Goal: Complete application form

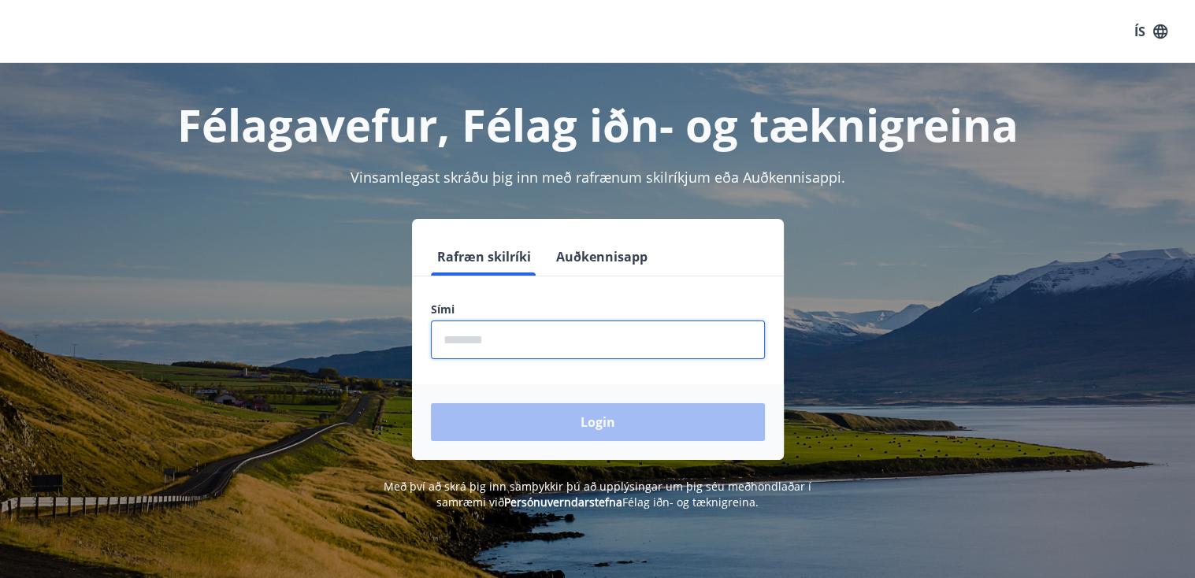
click at [492, 338] on input "phone" at bounding box center [598, 340] width 334 height 39
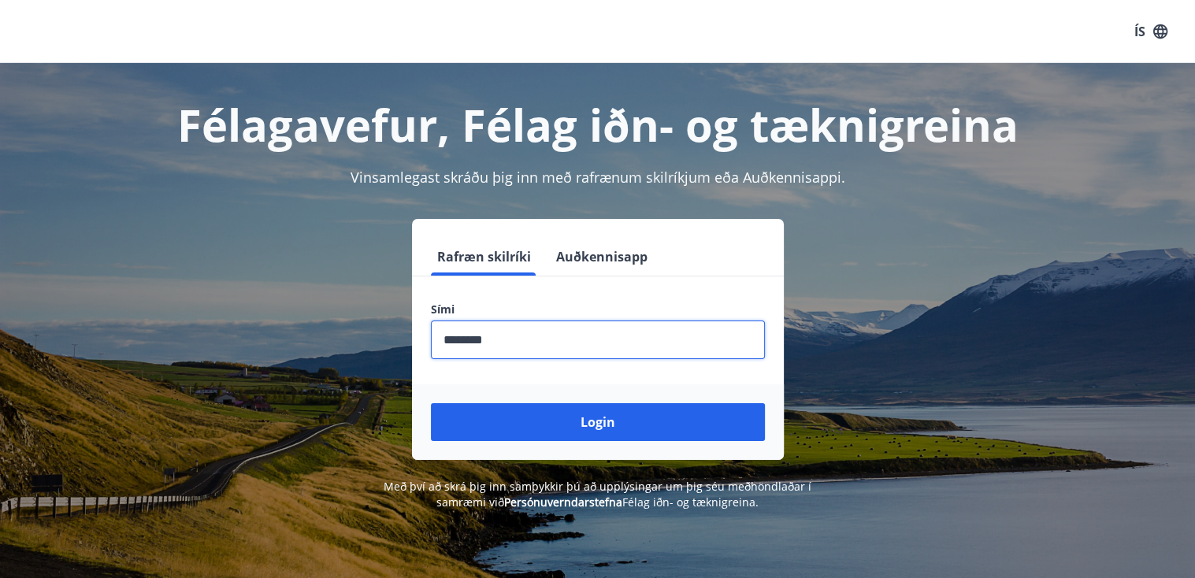
type input "********"
click at [431, 403] on button "Login" at bounding box center [598, 422] width 334 height 38
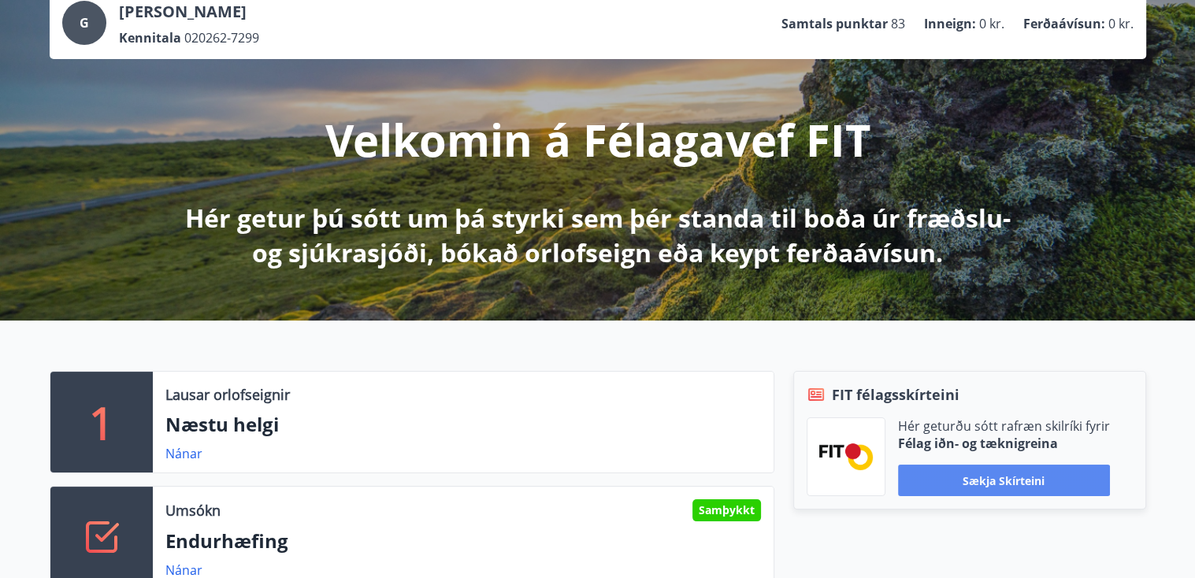
scroll to position [22, 0]
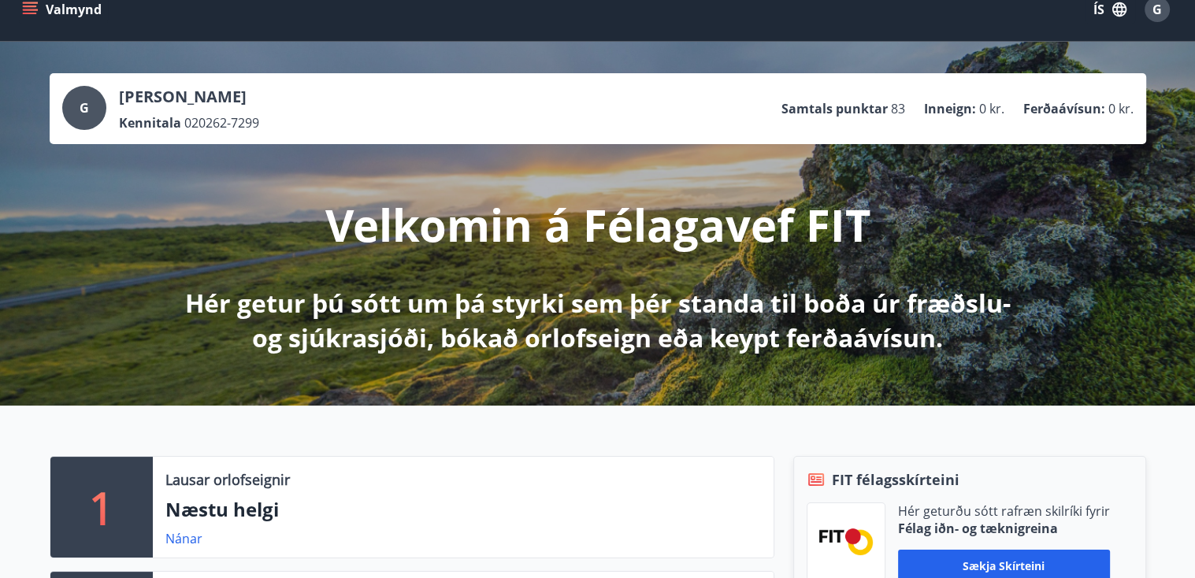
click at [29, 7] on icon "menu" at bounding box center [30, 10] width 16 height 16
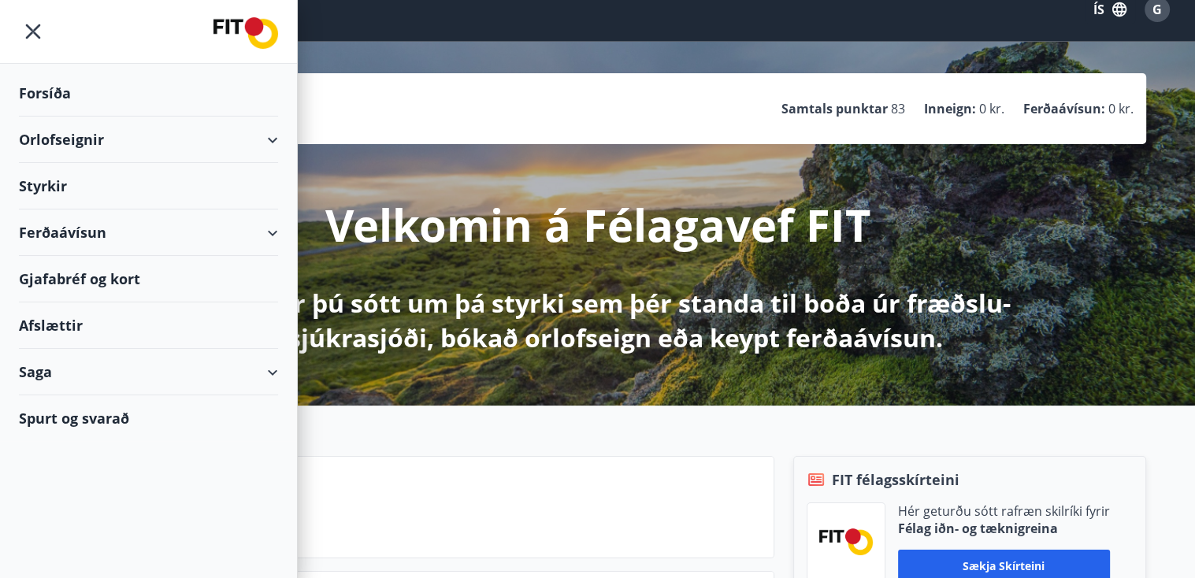
click at [58, 117] on div "Styrkir" at bounding box center [148, 93] width 259 height 46
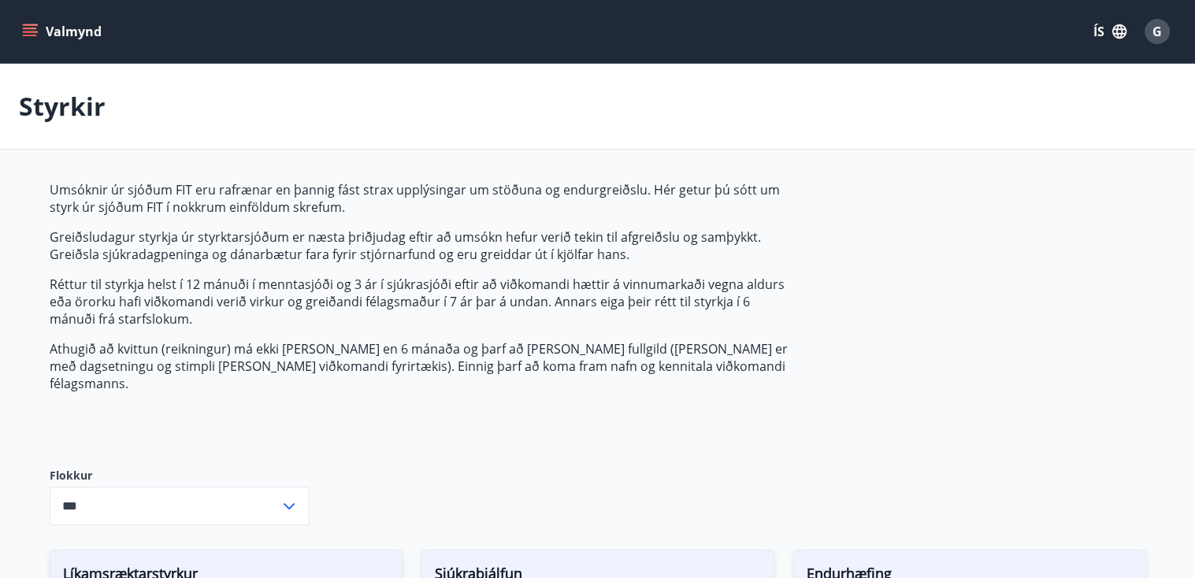
type input "***"
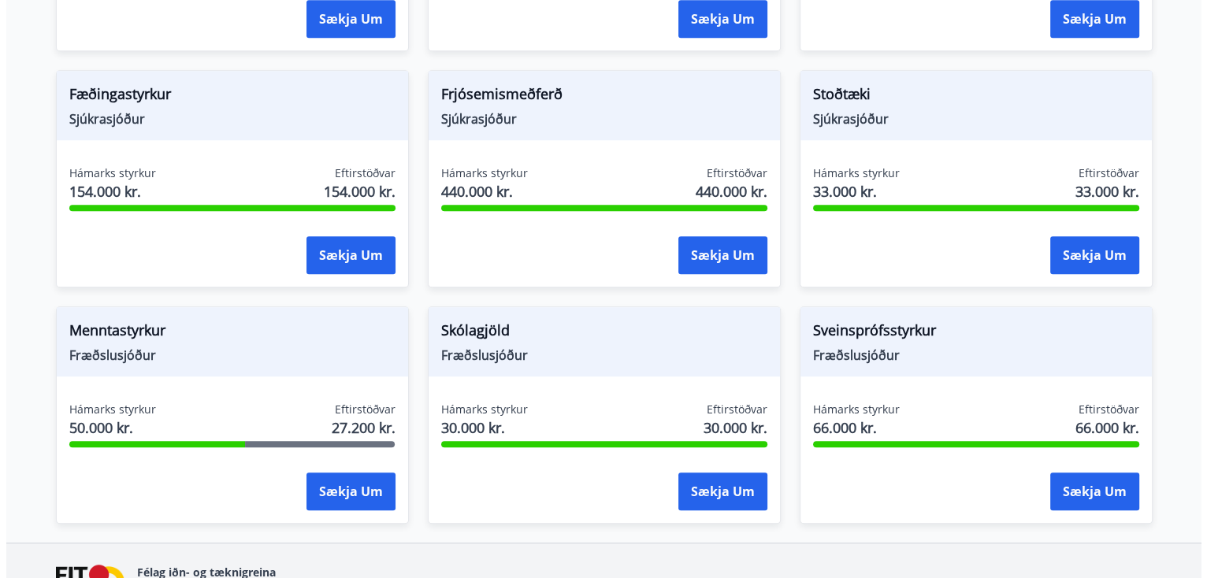
scroll to position [1267, 0]
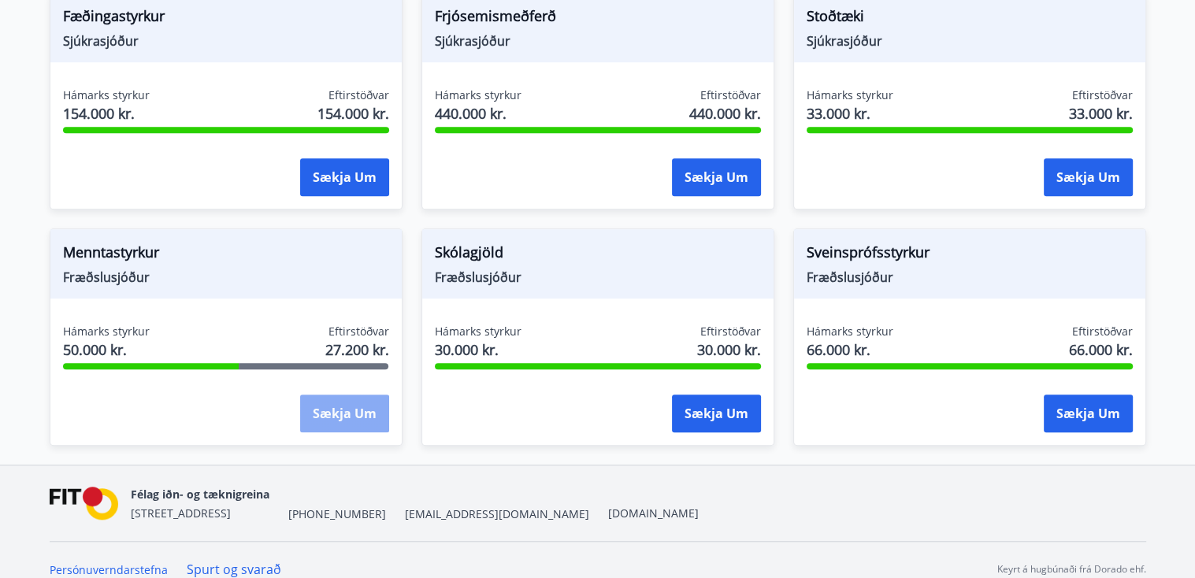
click at [344, 399] on button "Sækja um" at bounding box center [344, 414] width 89 height 38
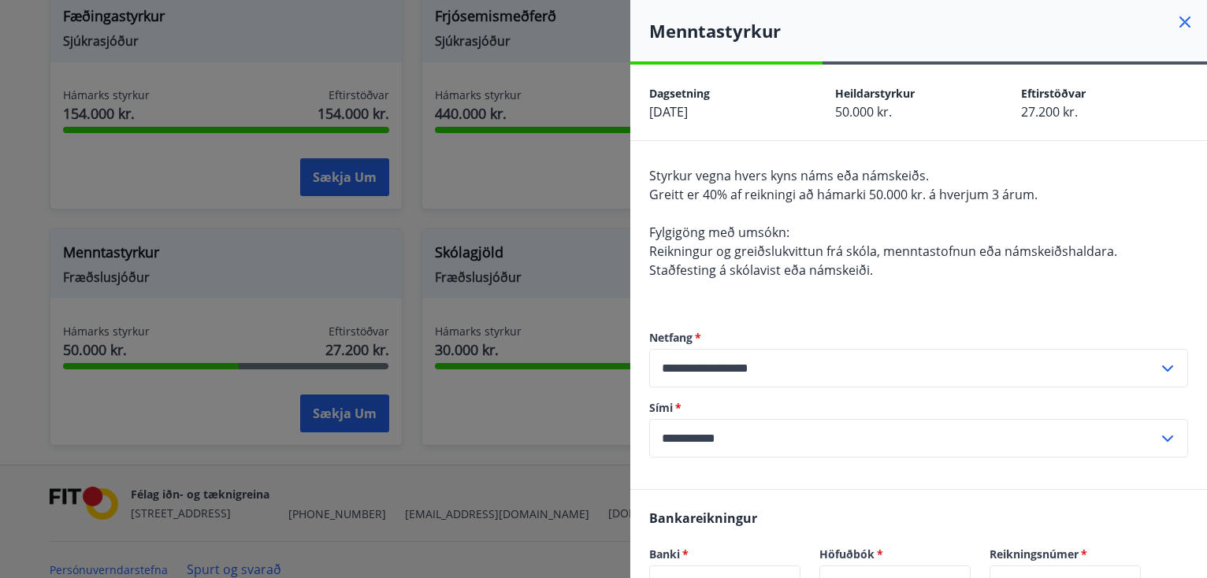
drag, startPoint x: 801, startPoint y: 436, endPoint x: 870, endPoint y: 228, distance: 219.7
click at [801, 436] on input "**********" at bounding box center [903, 438] width 509 height 39
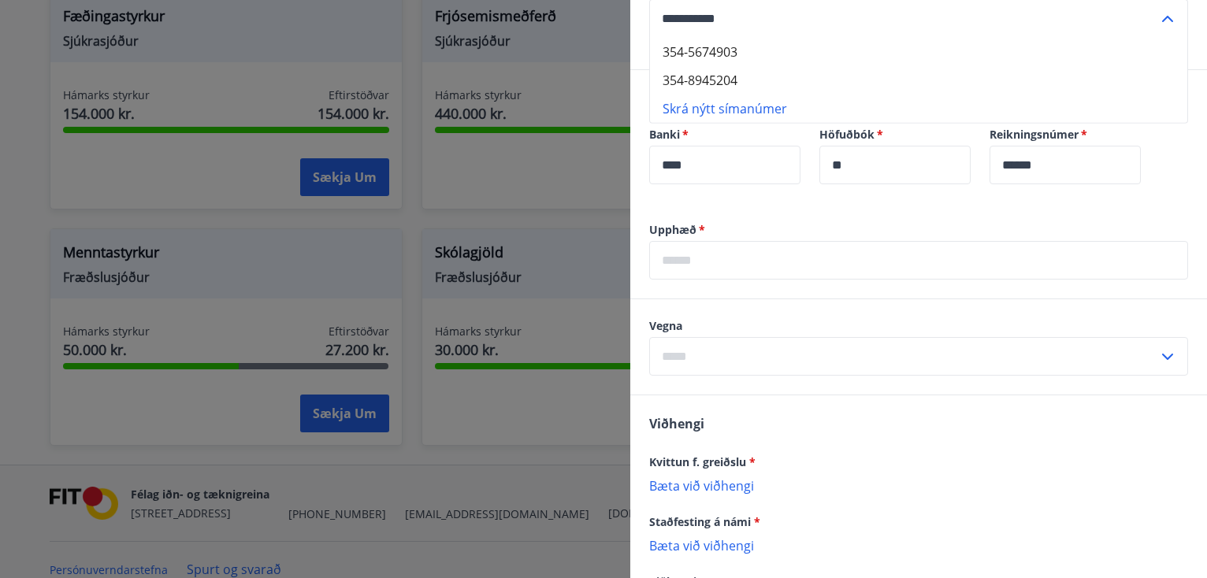
scroll to position [473, 0]
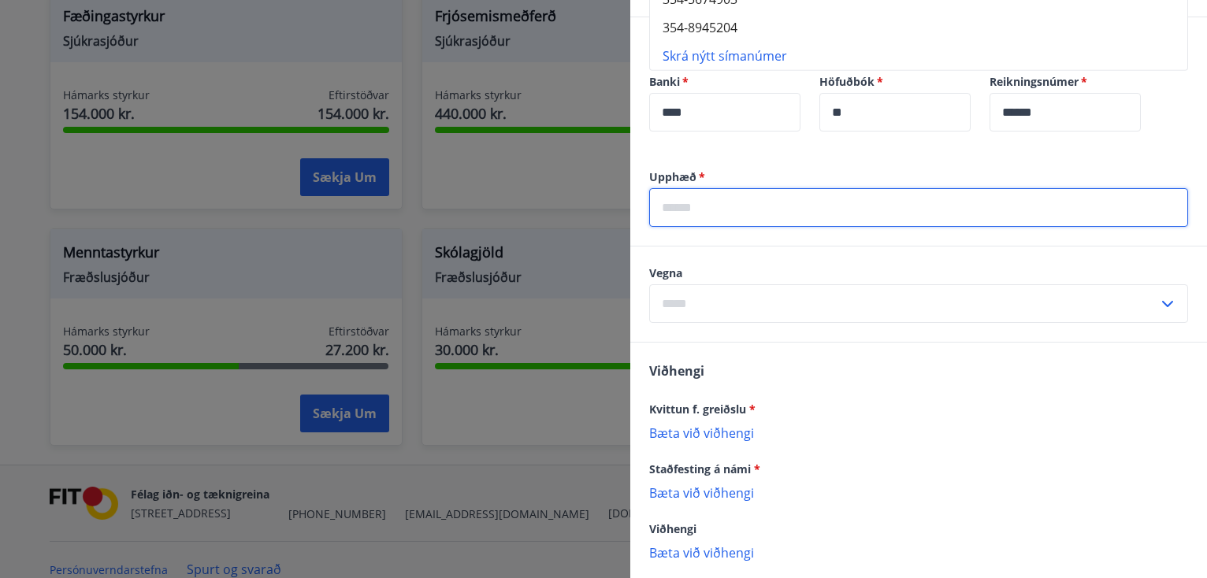
click at [696, 210] on input "text" at bounding box center [918, 207] width 539 height 39
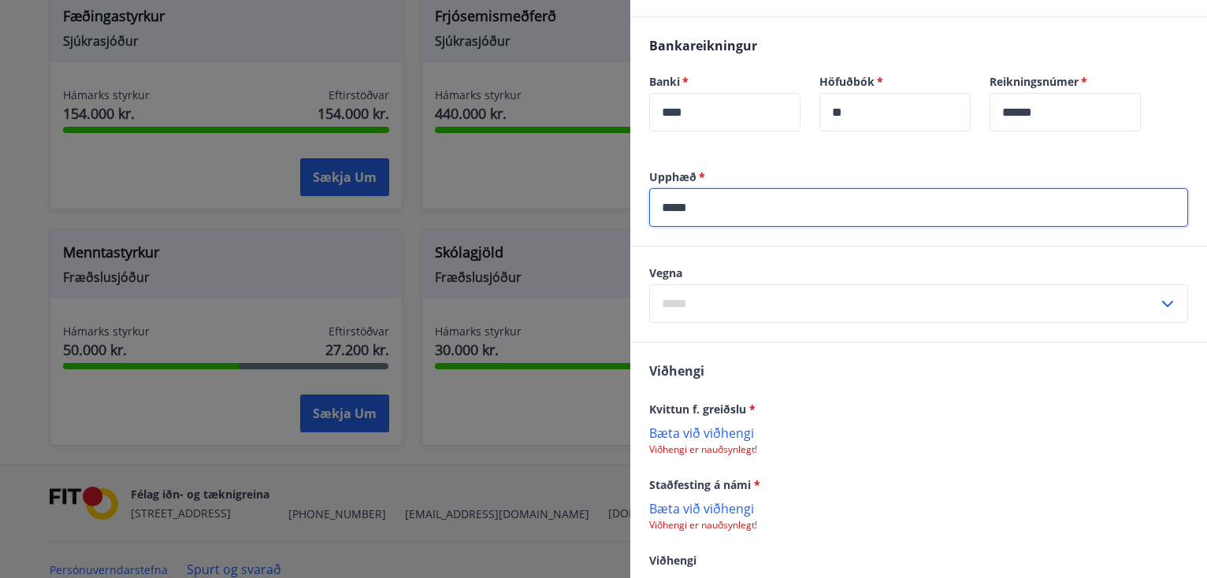
type input "*****"
click at [1158, 302] on icon at bounding box center [1167, 304] width 19 height 19
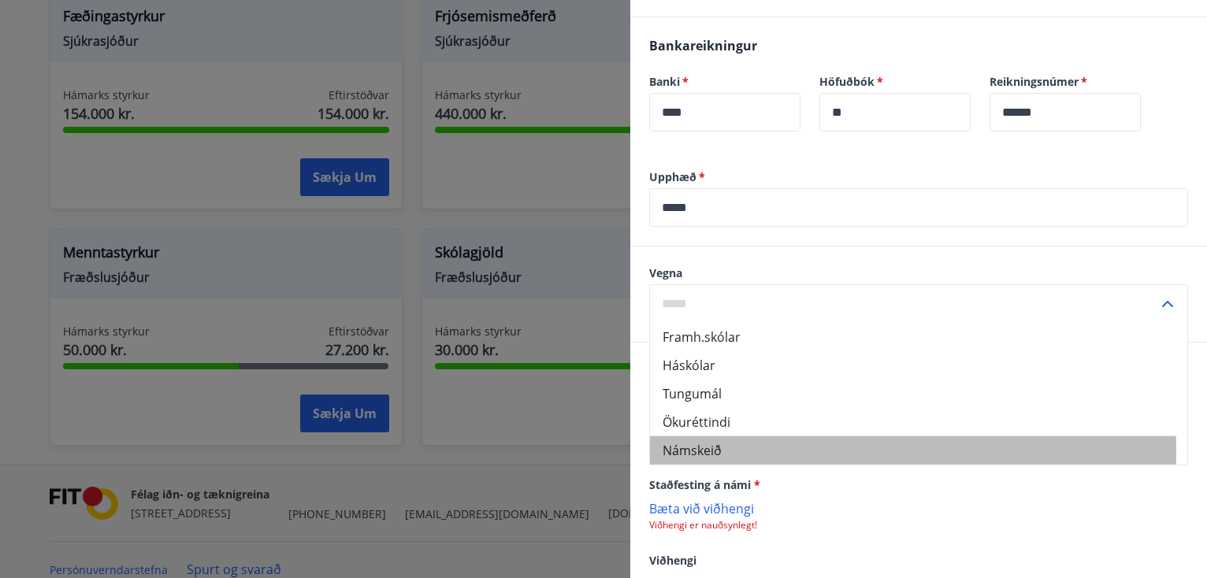
click at [718, 451] on li "Námskeið" at bounding box center [918, 450] width 537 height 28
type input "********"
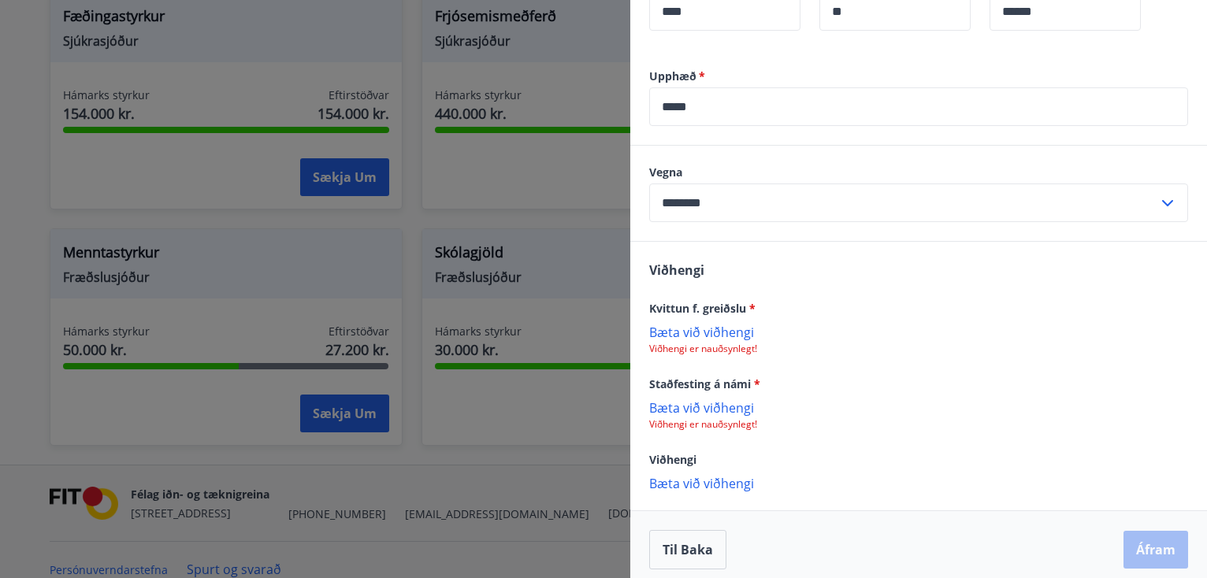
scroll to position [583, 0]
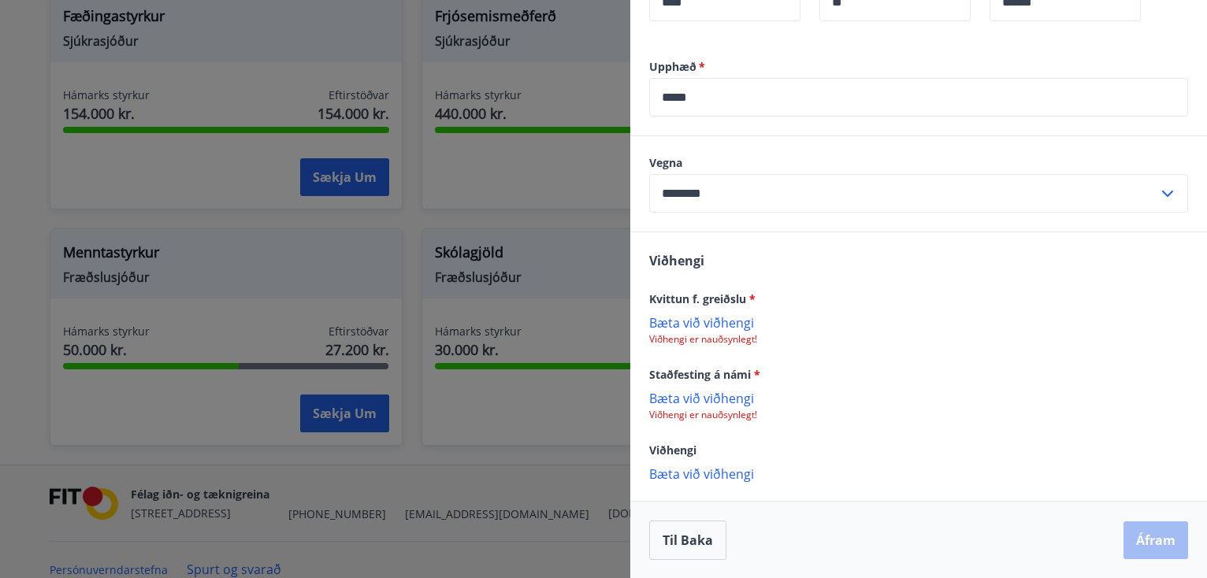
click at [717, 323] on p "Bæta við viðhengi" at bounding box center [918, 322] width 539 height 16
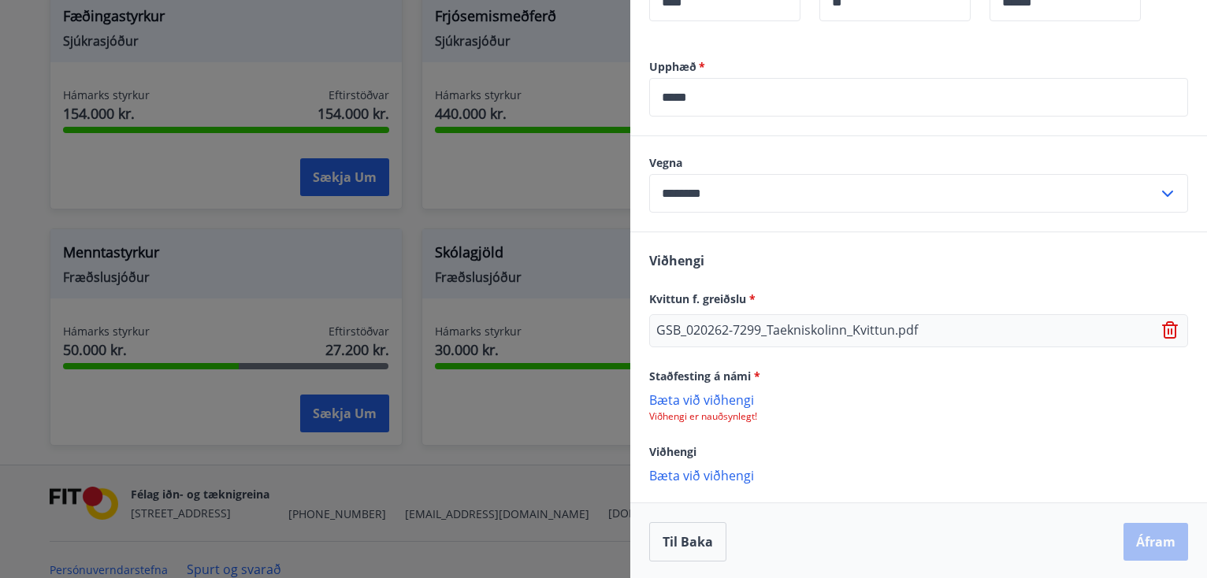
scroll to position [584, 0]
click at [833, 429] on div "[PERSON_NAME] f. greiðslu * GSB_020262-7299_Taekniskolinn_Kvittun.pdf Staðfesti…" at bounding box center [918, 365] width 577 height 269
drag, startPoint x: 740, startPoint y: 375, endPoint x: 738, endPoint y: 397, distance: 22.1
click at [740, 380] on span "Staðfesting á námi *" at bounding box center [704, 374] width 111 height 15
click at [731, 418] on p "Viðhengi er nauðsynlegt!" at bounding box center [918, 415] width 539 height 13
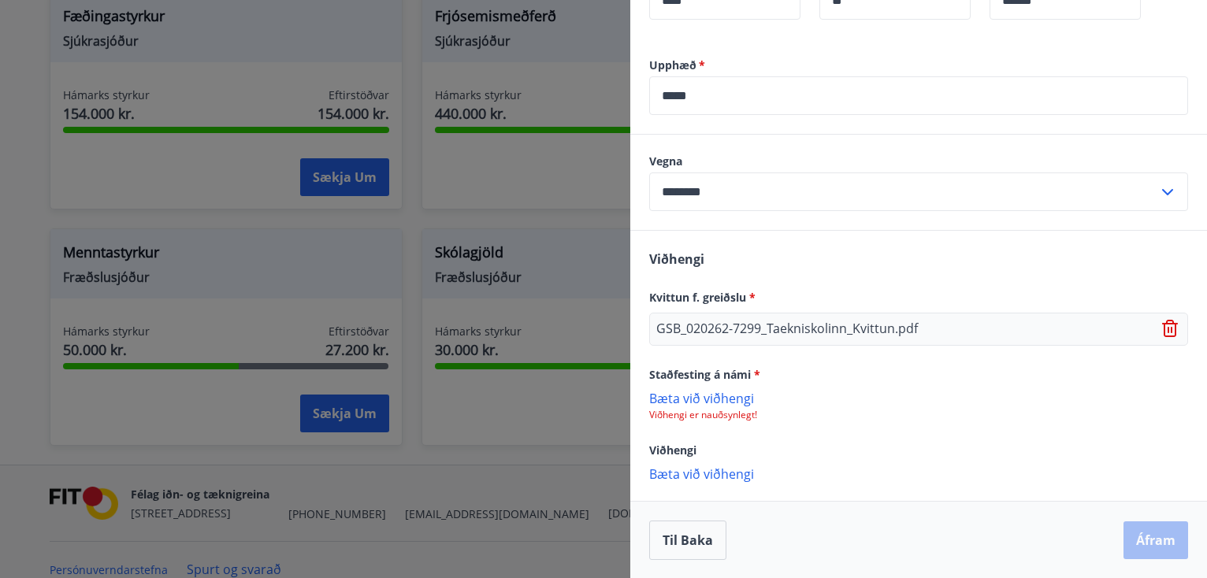
click at [703, 467] on p "Bæta við viðhengi" at bounding box center [918, 474] width 539 height 16
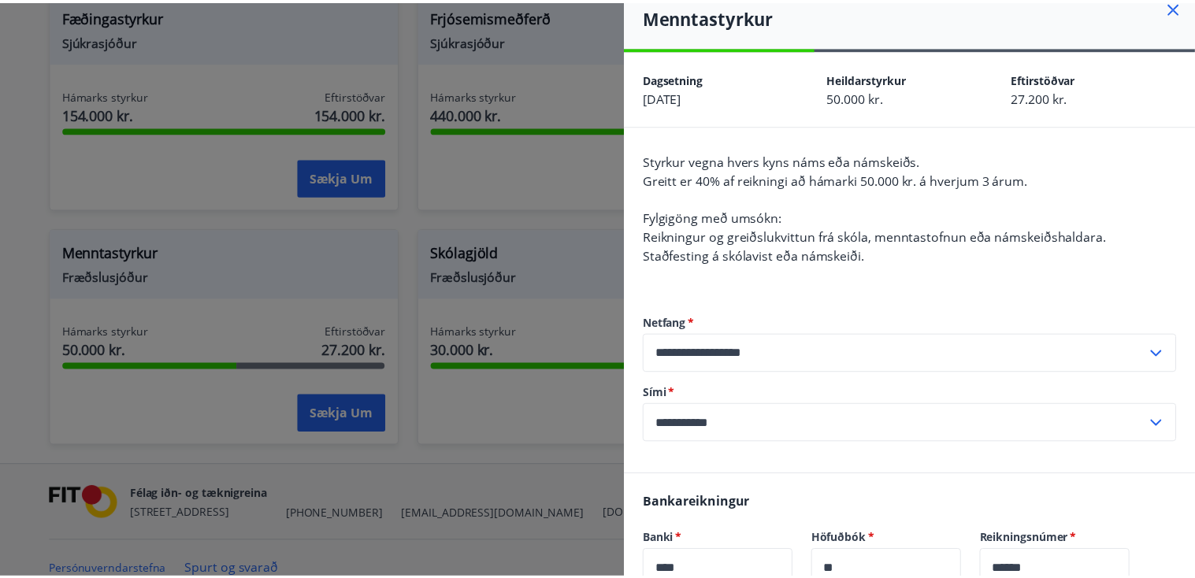
scroll to position [0, 0]
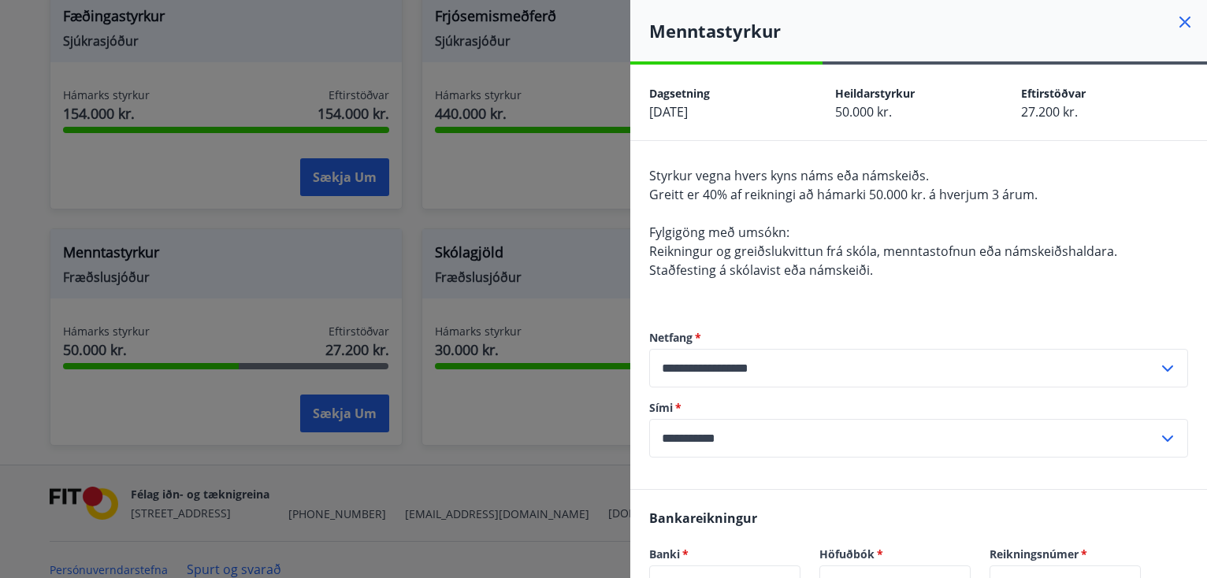
drag, startPoint x: 1169, startPoint y: 19, endPoint x: 1100, endPoint y: 18, distance: 68.5
click at [1179, 19] on icon at bounding box center [1184, 22] width 11 height 11
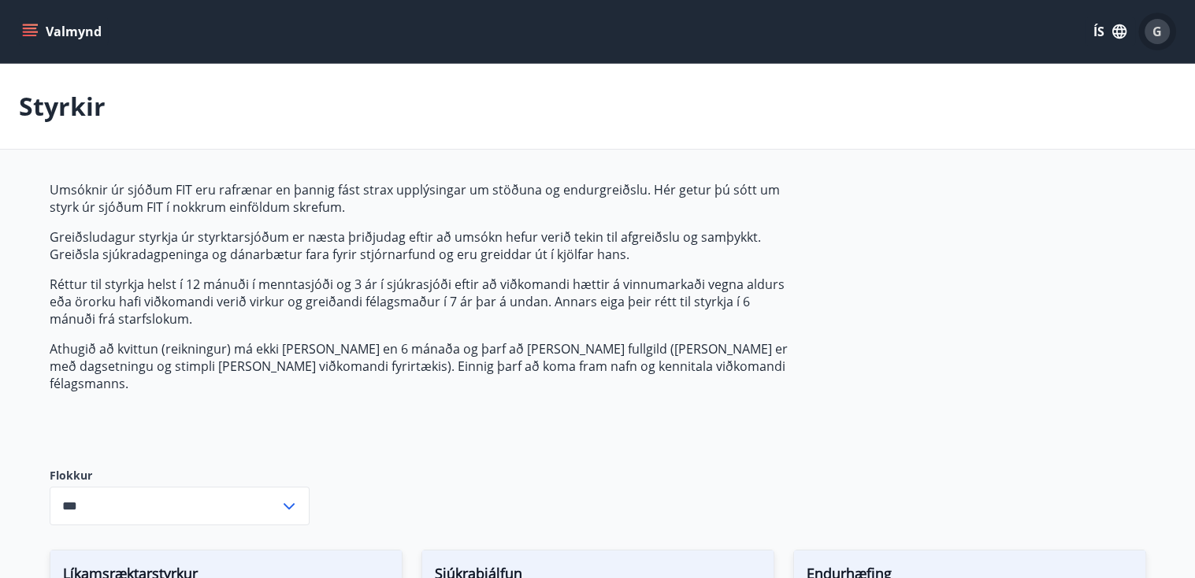
click at [1161, 24] on span "G" at bounding box center [1156, 31] width 9 height 17
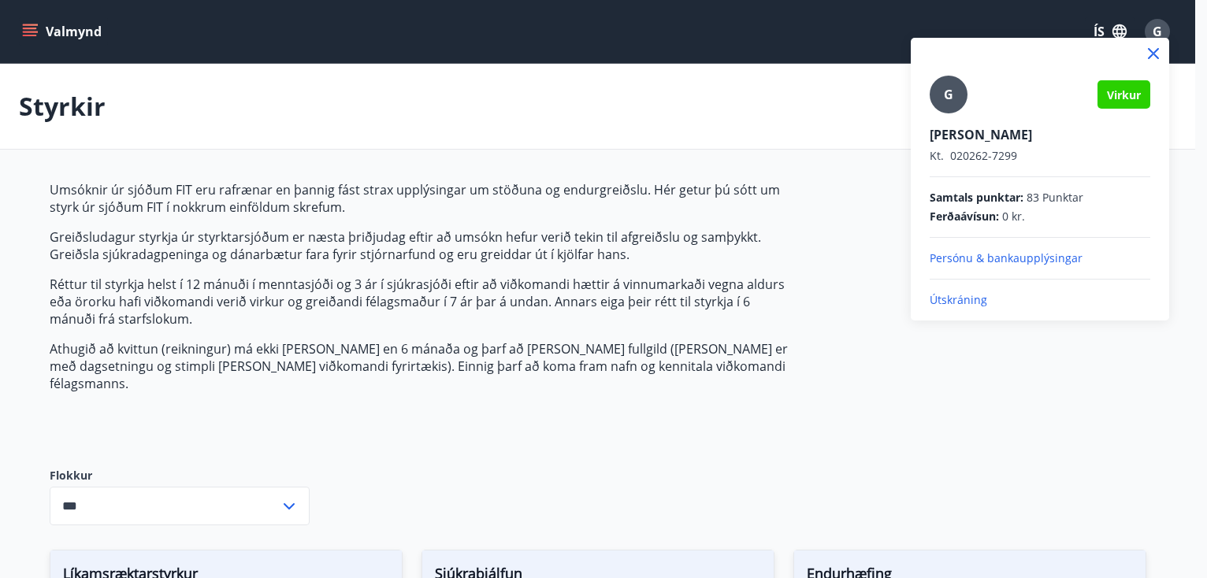
click at [959, 301] on p "Útskráning" at bounding box center [1040, 300] width 221 height 16
